Goal: Task Accomplishment & Management: Manage account settings

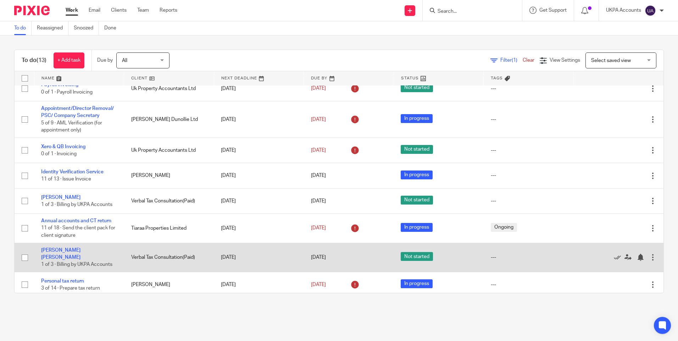
scroll to position [144, 0]
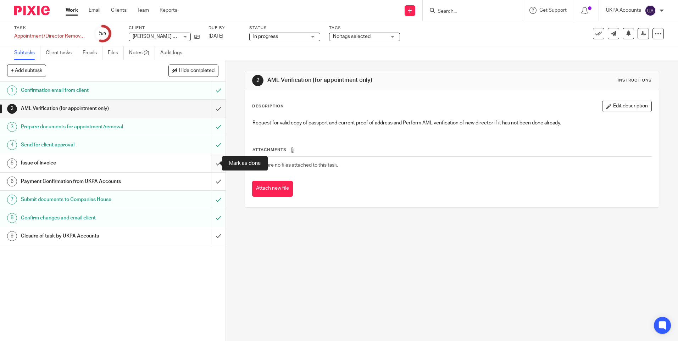
click at [213, 162] on input "submit" at bounding box center [113, 163] width 226 height 18
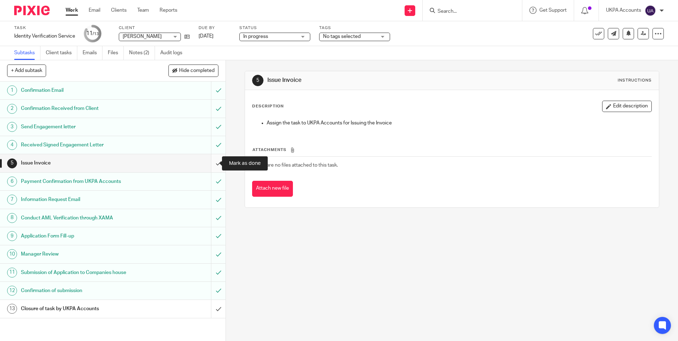
click at [211, 162] on input "submit" at bounding box center [113, 163] width 226 height 18
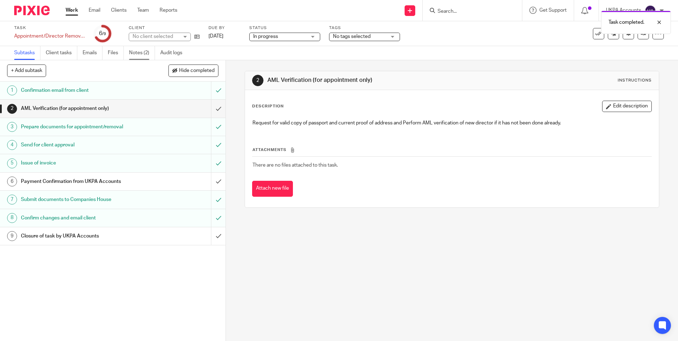
click at [142, 53] on link "Notes (2)" at bounding box center [142, 53] width 26 height 14
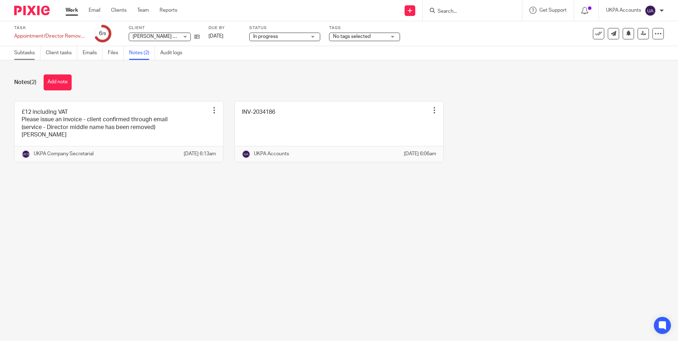
click at [28, 53] on link "Subtasks" at bounding box center [27, 53] width 26 height 14
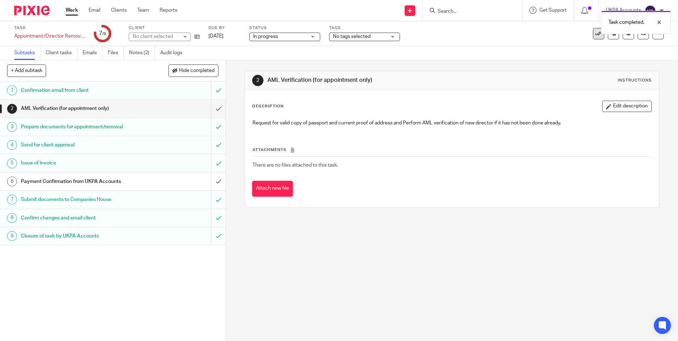
click at [595, 35] on icon at bounding box center [598, 33] width 7 height 7
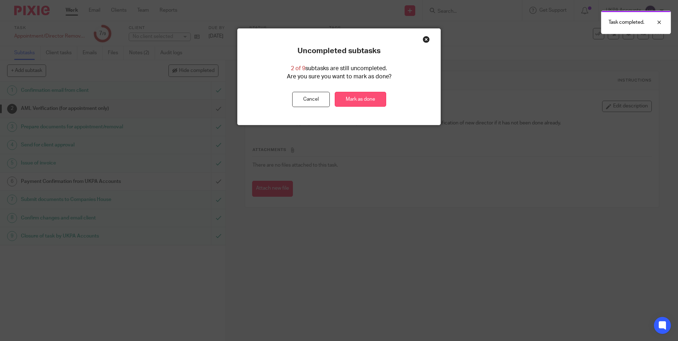
click at [357, 99] on link "Mark as done" at bounding box center [360, 99] width 51 height 15
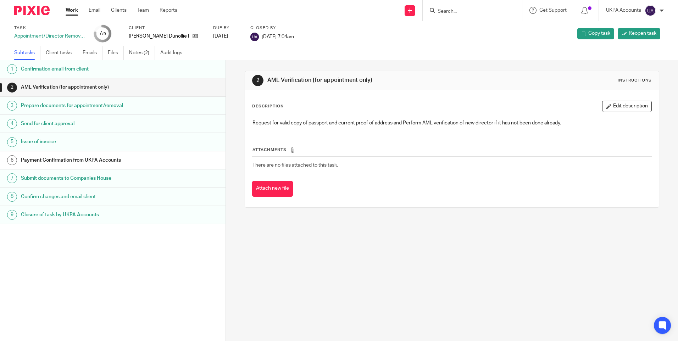
click at [122, 251] on div "1 Confirmation email from client 2 AML Verification (for appointment only) 3 Pr…" at bounding box center [113, 190] width 226 height 260
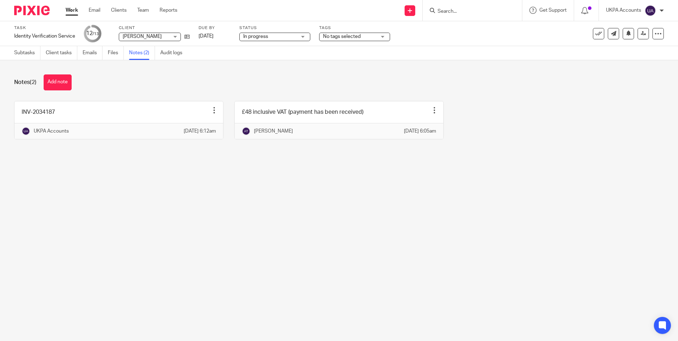
click at [177, 259] on main "Task Identity Verification Service Save Identity Verification Service 12 /13 Cl…" at bounding box center [339, 170] width 678 height 341
click at [260, 178] on main "Task Identity Verification Service Save Identity Verification Service 12 /13 Cl…" at bounding box center [339, 170] width 678 height 341
click at [67, 80] on button "Add note" at bounding box center [58, 82] width 28 height 16
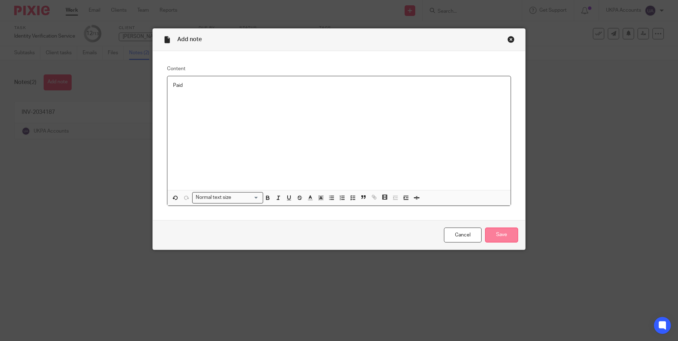
click at [496, 233] on input "Save" at bounding box center [501, 235] width 33 height 15
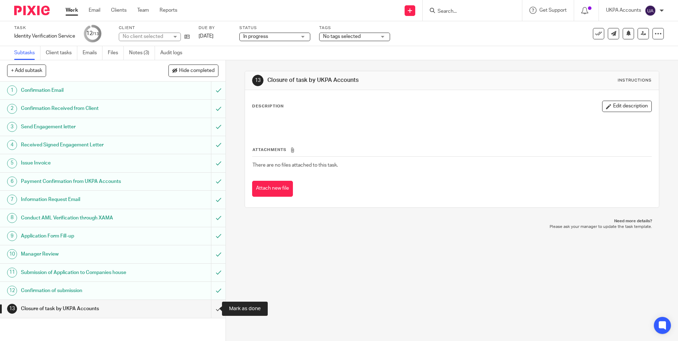
click at [212, 308] on input "submit" at bounding box center [113, 309] width 226 height 18
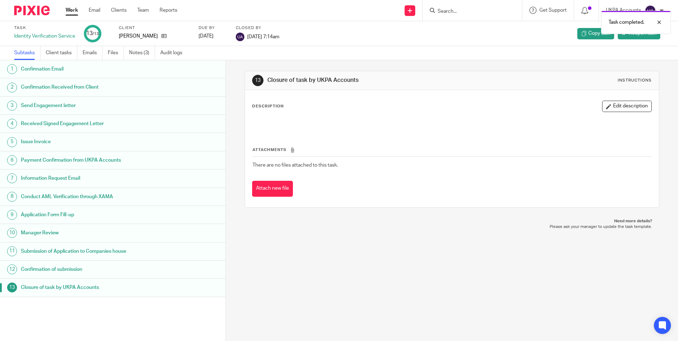
click at [72, 11] on link "Work" at bounding box center [72, 10] width 12 height 7
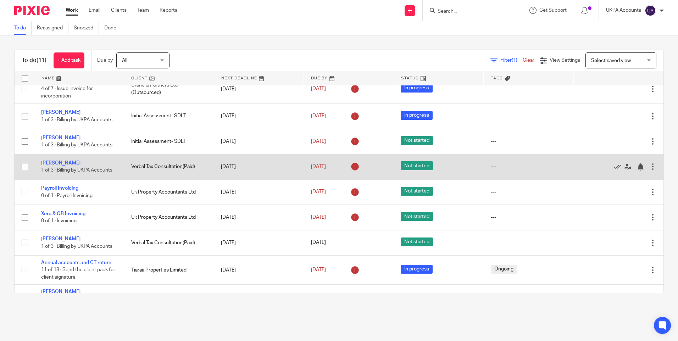
scroll to position [83, 0]
